Goal: Complete application form

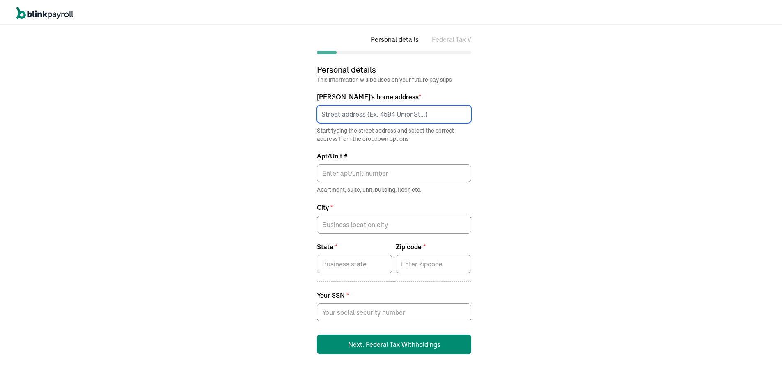
click at [366, 117] on input at bounding box center [394, 112] width 154 height 18
type input "[STREET_ADDRESS]"
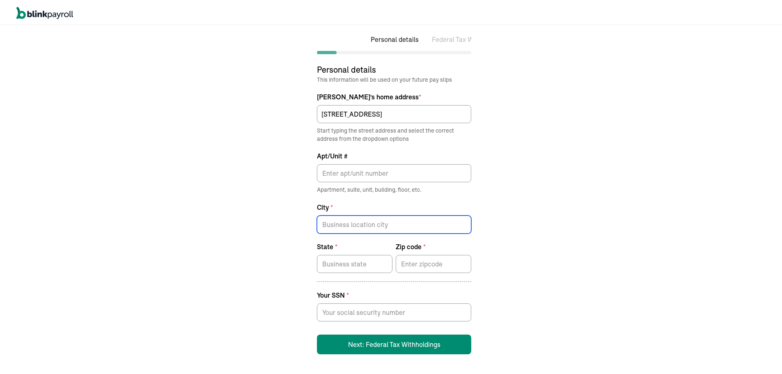
type input "[PERSON_NAME]"
type input "VA"
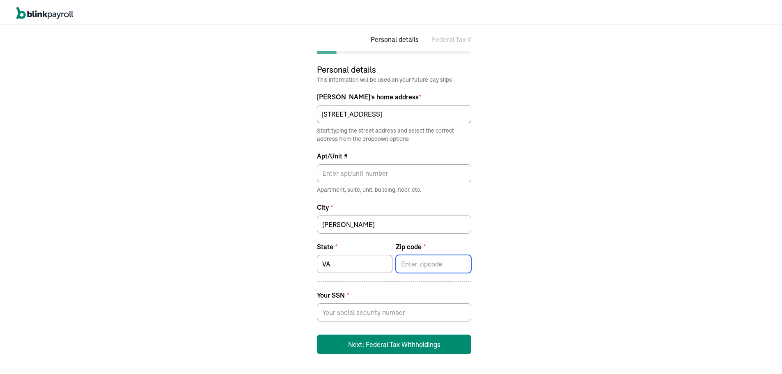
type input "24141"
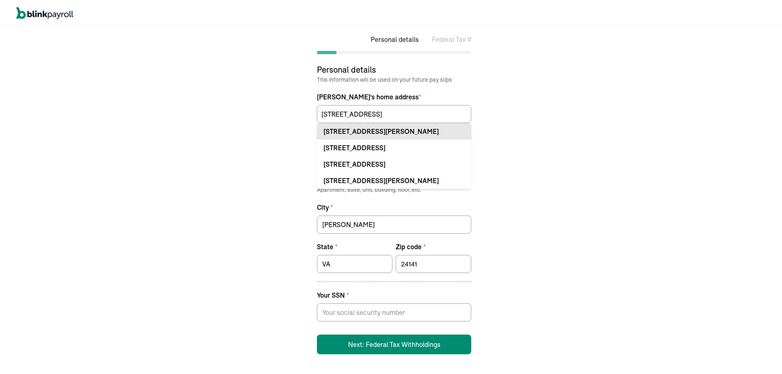
click at [361, 132] on div "[STREET_ADDRESS][PERSON_NAME]" at bounding box center [393, 130] width 141 height 10
type input "[STREET_ADDRESS]"
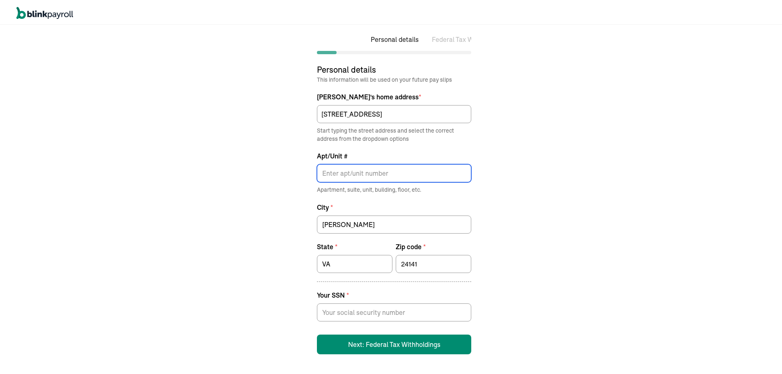
click at [345, 167] on input "Apt/Unit #" at bounding box center [394, 171] width 154 height 18
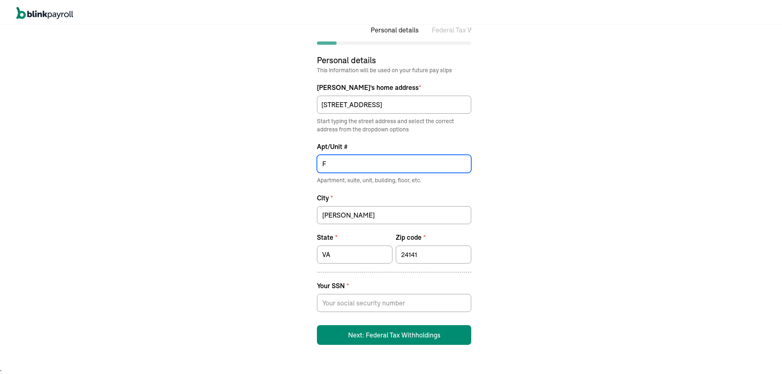
scroll to position [10, 0]
type input "F"
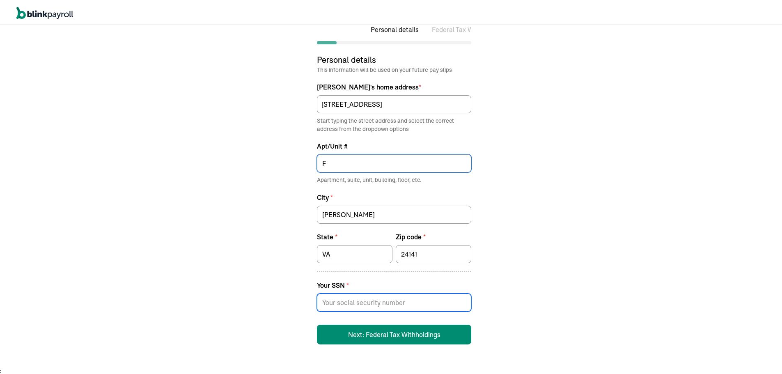
drag, startPoint x: 361, startPoint y: 303, endPoint x: 366, endPoint y: 297, distance: 7.6
click at [362, 303] on input at bounding box center [394, 301] width 154 height 18
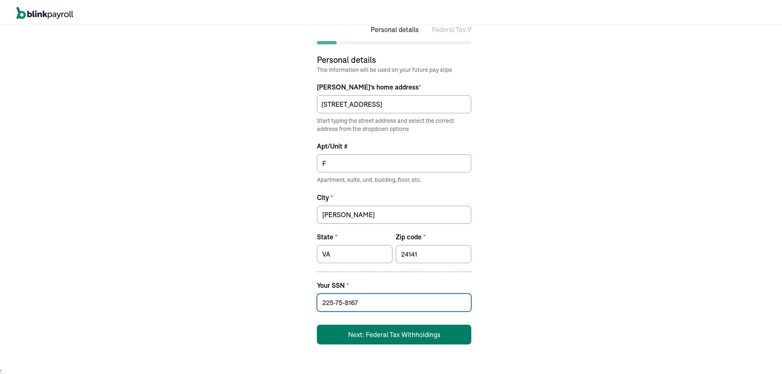
type input "225-75-8167"
click at [417, 332] on button "Next: Federal Tax Withholdings" at bounding box center [394, 333] width 154 height 20
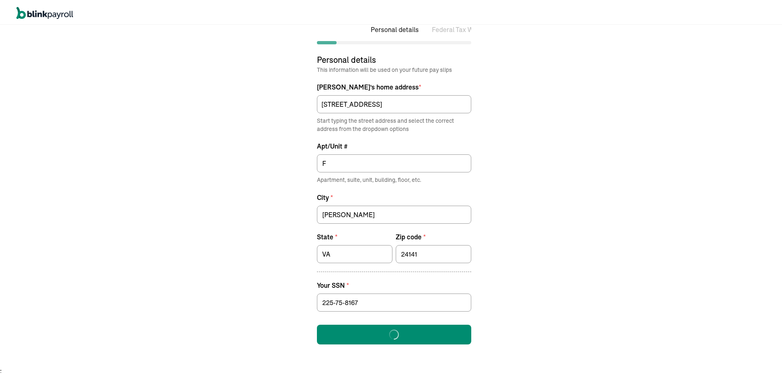
select select "S"
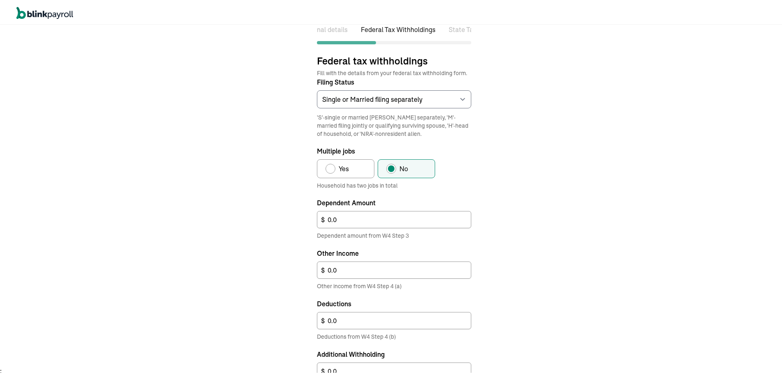
scroll to position [0, 73]
click at [384, 103] on select "Select an item Single or Married filing separately Married filing jointly or Qu…" at bounding box center [394, 98] width 154 height 18
click at [276, 99] on div "Personal details Federal Tax Withholdings State Tax Withholdings Federal tax wi…" at bounding box center [394, 188] width 788 height 351
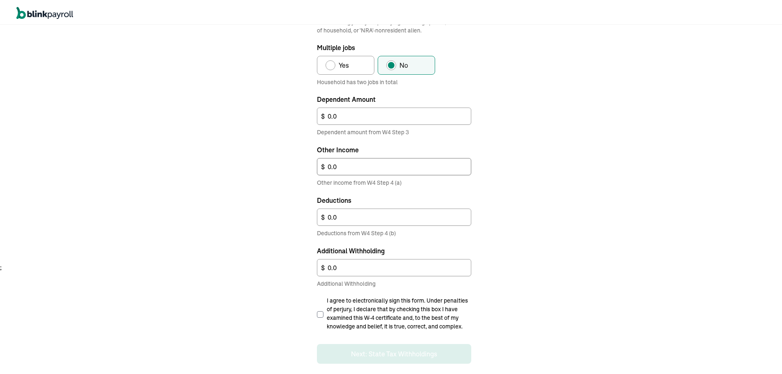
scroll to position [114, 0]
click at [393, 299] on span "I agree to electronically sign this form. Under penalties of perjury, I declare…" at bounding box center [399, 310] width 144 height 34
click at [323, 308] on input "I agree to electronically sign this form. Under penalties of perjury, I declare…" at bounding box center [320, 311] width 7 height 7
checkbox input "true"
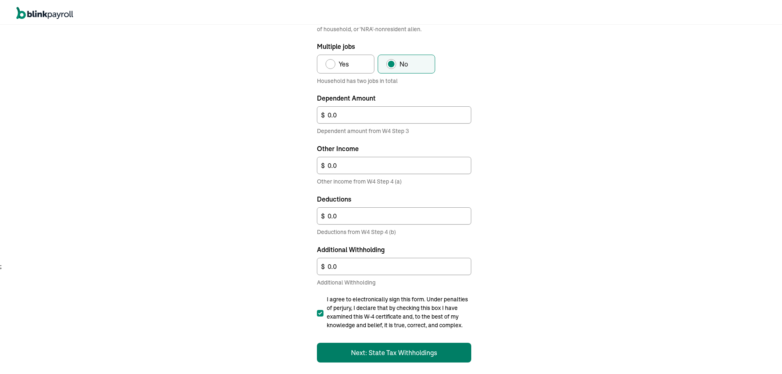
click at [435, 351] on button "Next: State Tax Withholdings" at bounding box center [394, 351] width 154 height 20
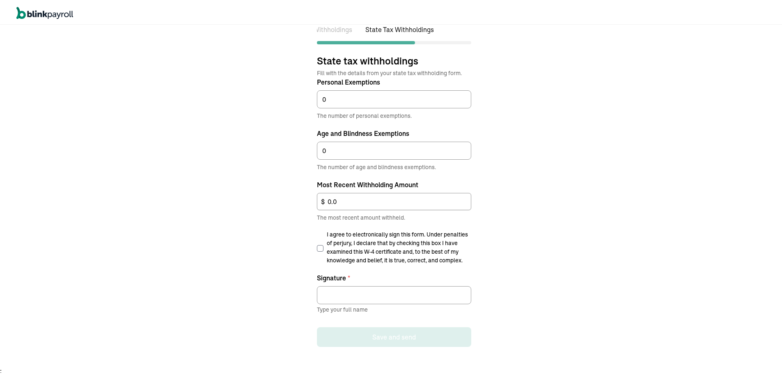
scroll to position [0, 157]
click at [343, 251] on span "I agree to electronically sign this form. Under penalties of perjury, I declare…" at bounding box center [399, 246] width 144 height 34
click at [323, 250] on input "I agree to electronically sign this form. Under penalties of perjury, I declare…" at bounding box center [320, 246] width 7 height 7
checkbox input "true"
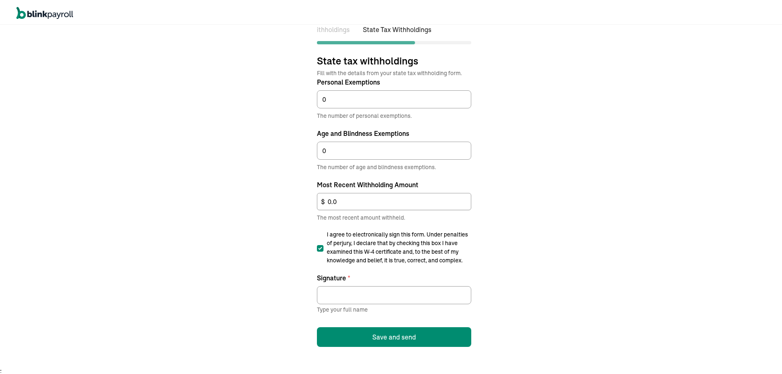
click at [345, 303] on div "Signature * Type your full name" at bounding box center [394, 291] width 154 height 41
click at [348, 293] on input "Signature *" at bounding box center [394, 293] width 154 height 18
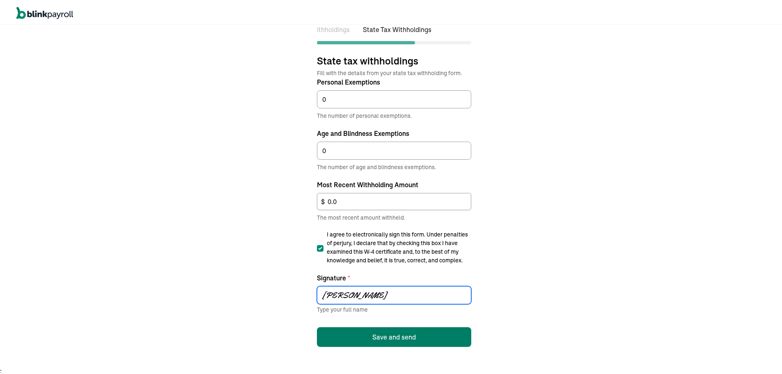
type input "[PERSON_NAME]"
click at [415, 333] on button "Save and send" at bounding box center [394, 335] width 154 height 20
